Goal: Information Seeking & Learning: Learn about a topic

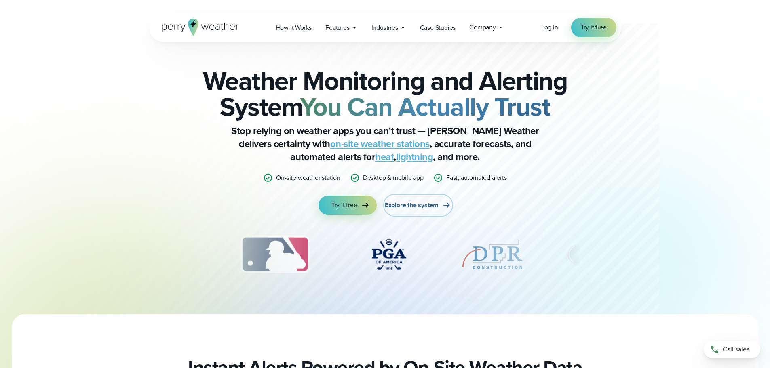
click at [424, 204] on span "Explore the system" at bounding box center [412, 206] width 54 height 10
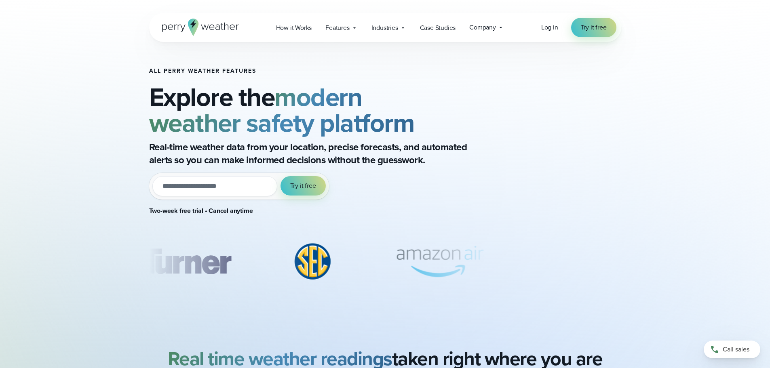
click at [214, 26] on icon at bounding box center [200, 27] width 77 height 17
